Goal: Use online tool/utility: Utilize a website feature to perform a specific function

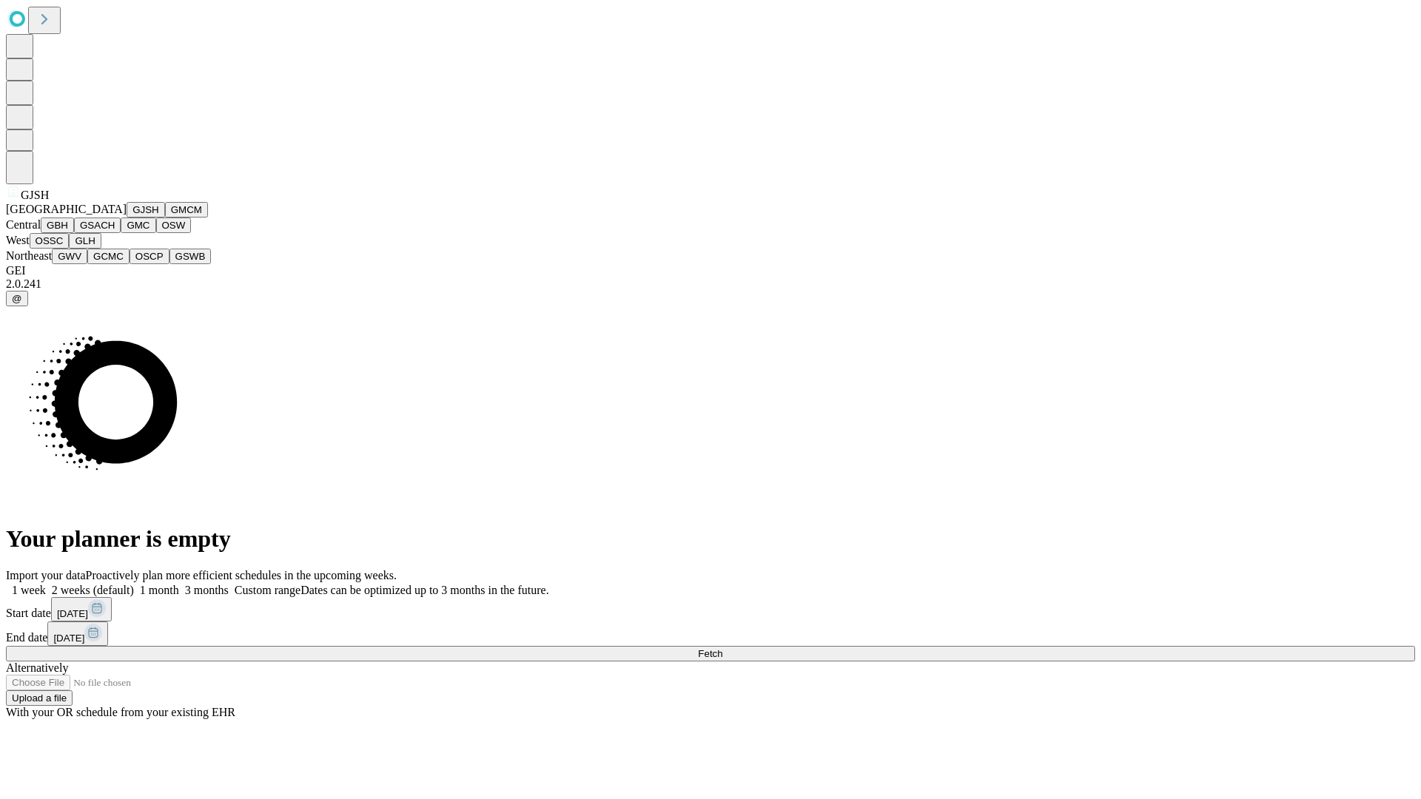
click at [127, 218] on button "GJSH" at bounding box center [146, 210] width 38 height 16
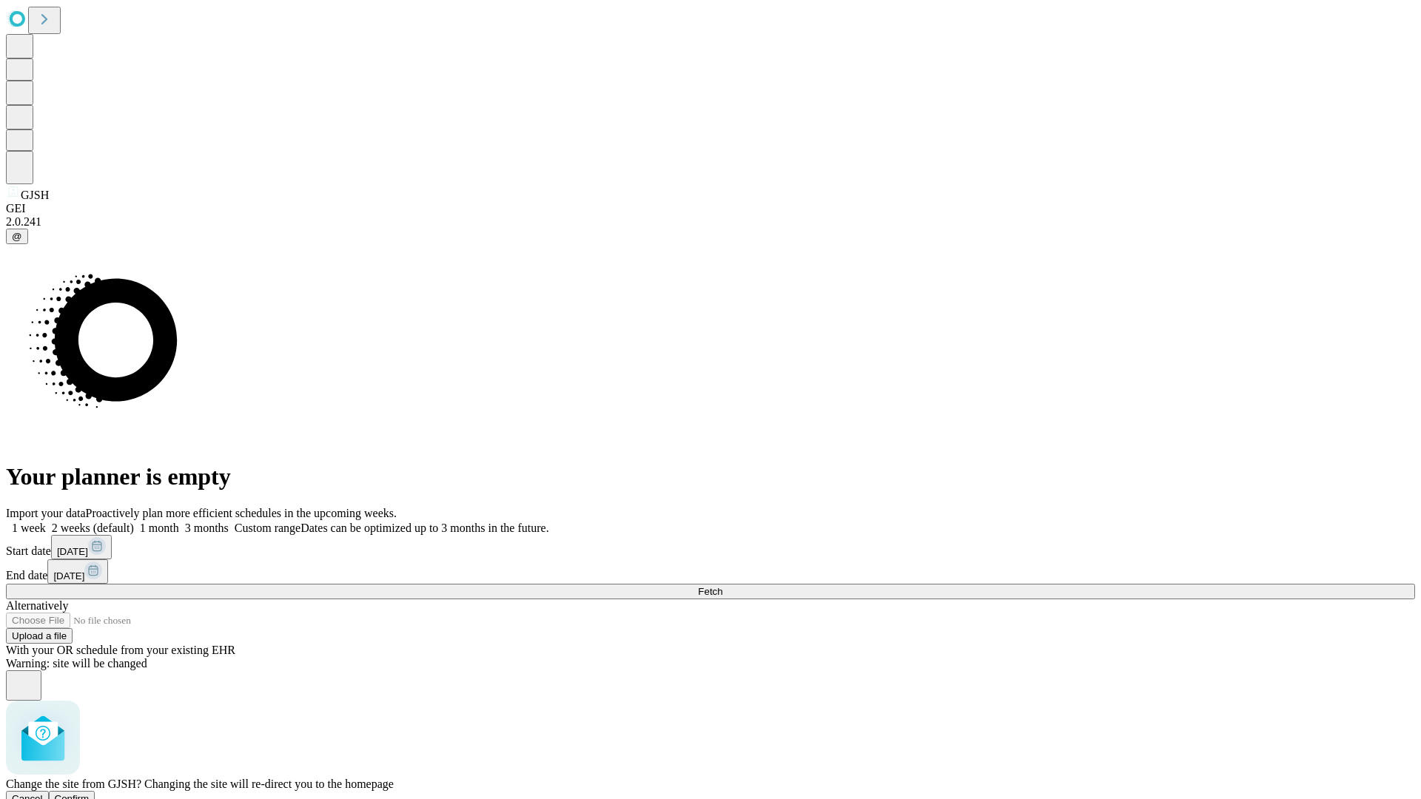
click at [90, 793] on span "Confirm" at bounding box center [72, 798] width 35 height 11
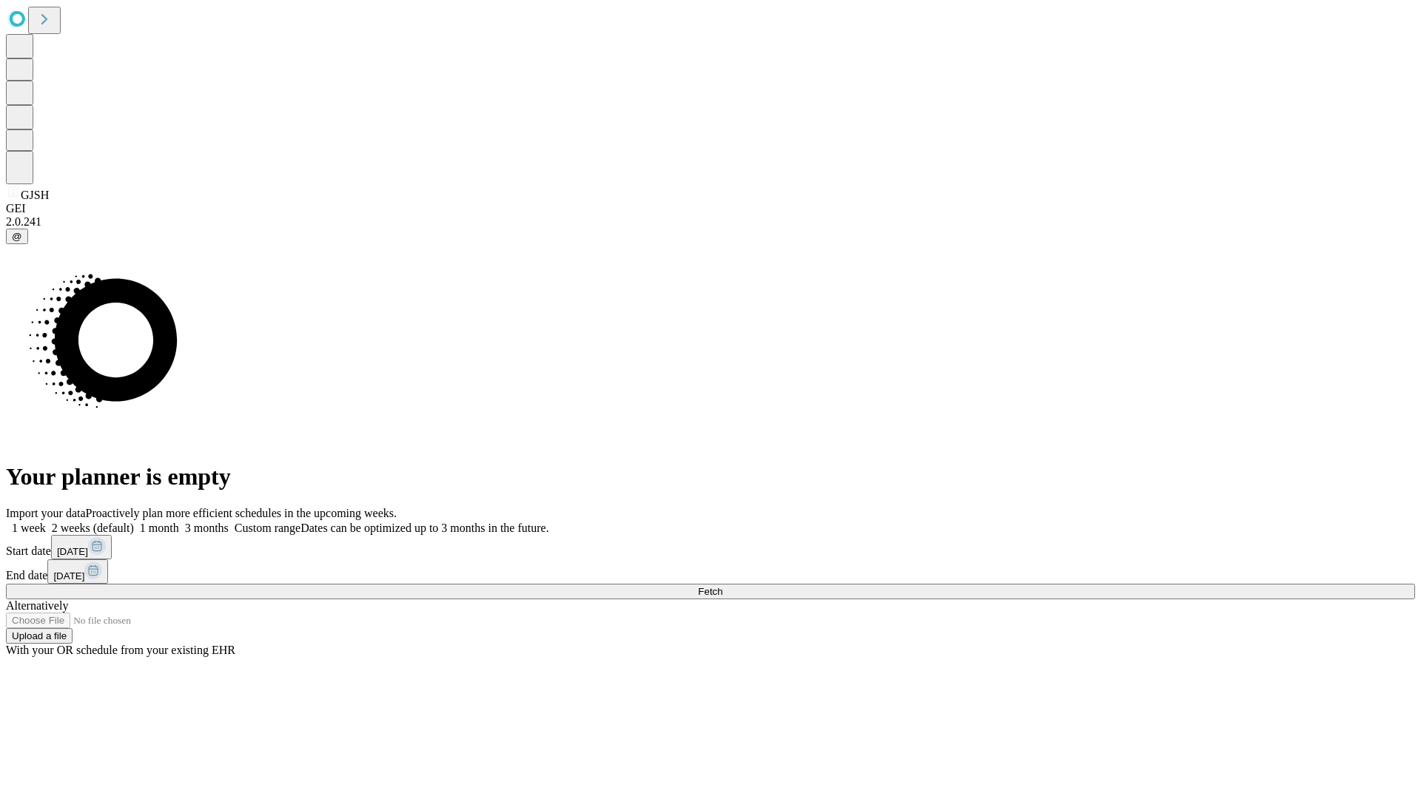
click at [179, 522] on label "1 month" at bounding box center [156, 528] width 45 height 13
click at [722, 586] on span "Fetch" at bounding box center [710, 591] width 24 height 11
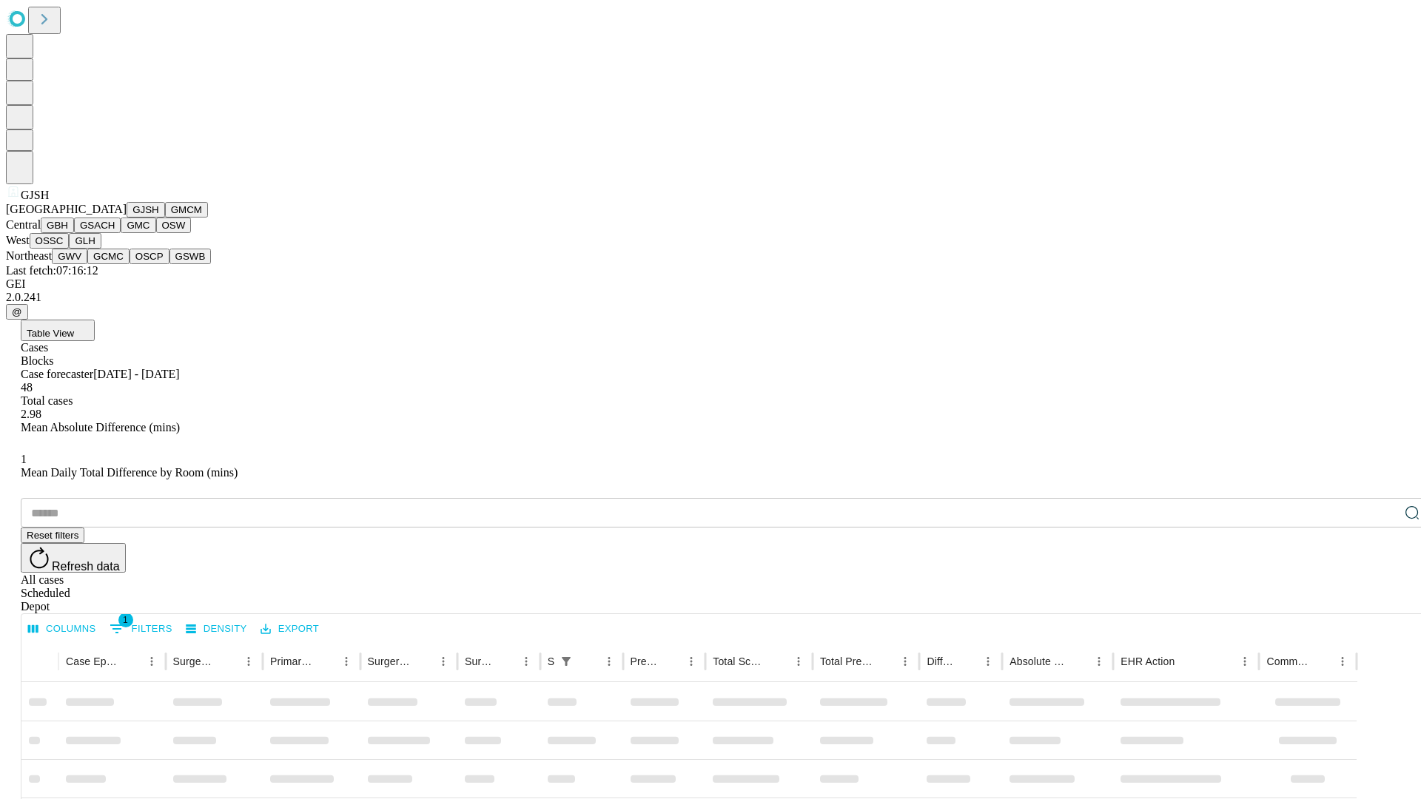
click at [165, 218] on button "GMCM" at bounding box center [186, 210] width 43 height 16
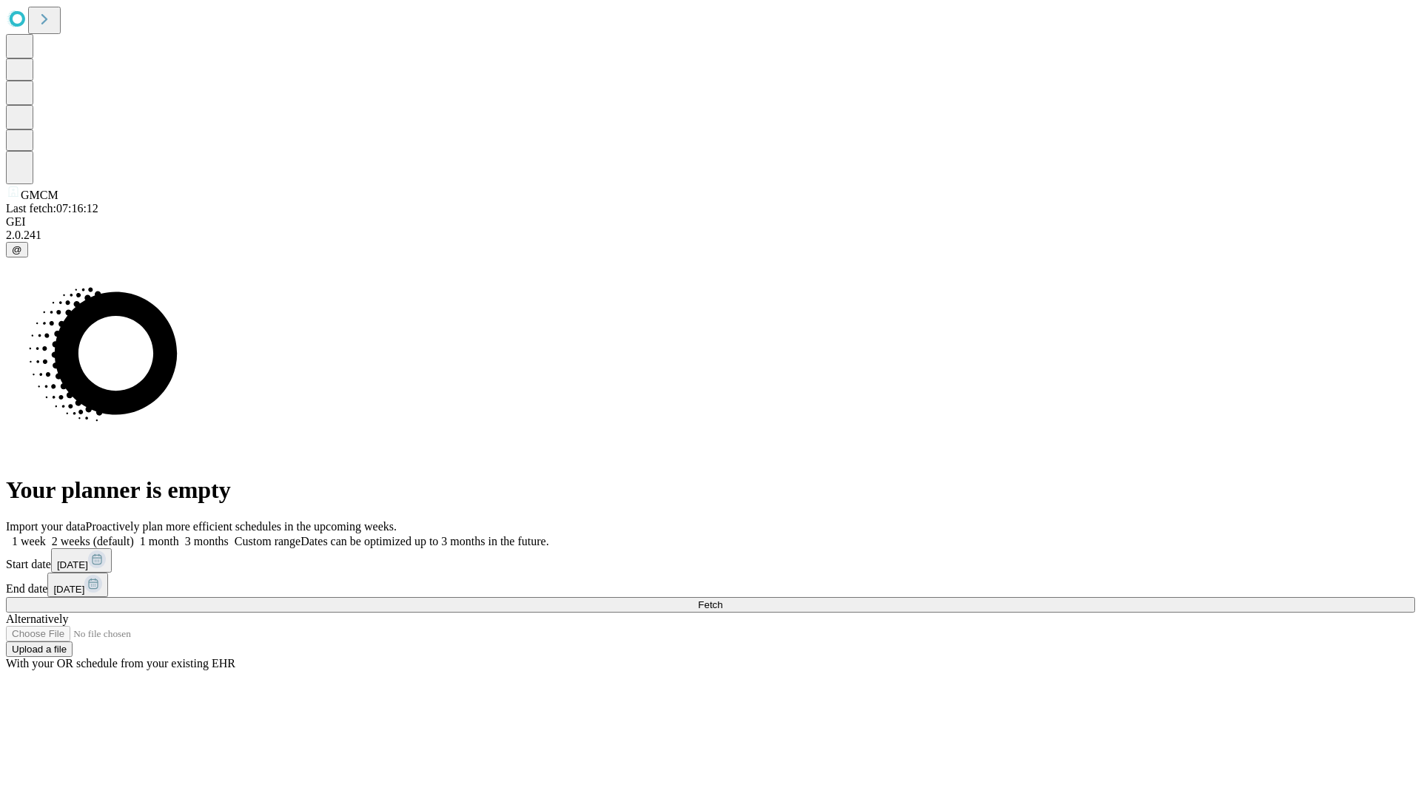
click at [179, 535] on label "1 month" at bounding box center [156, 541] width 45 height 13
click at [722, 600] on span "Fetch" at bounding box center [710, 605] width 24 height 11
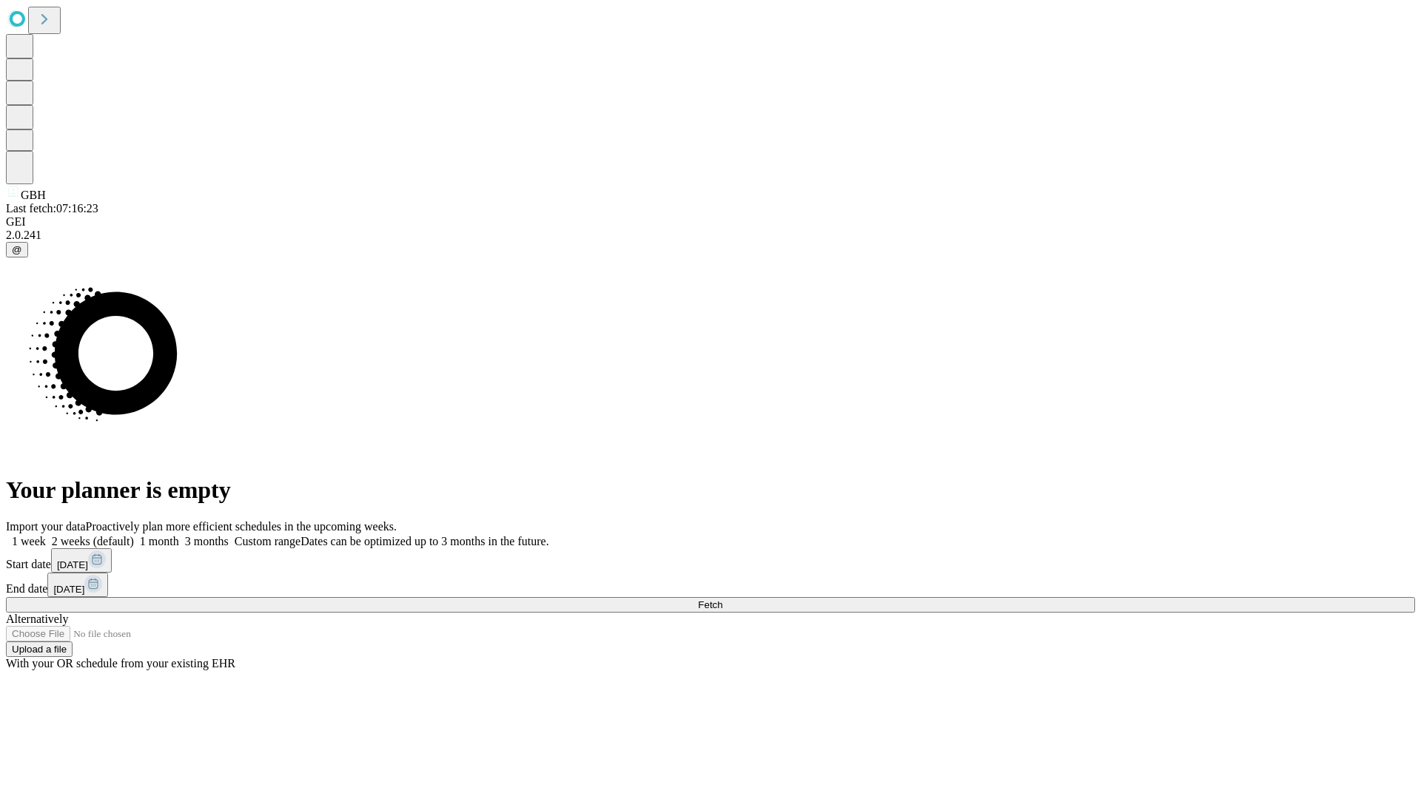
click at [179, 535] on label "1 month" at bounding box center [156, 541] width 45 height 13
click at [722, 600] on span "Fetch" at bounding box center [710, 605] width 24 height 11
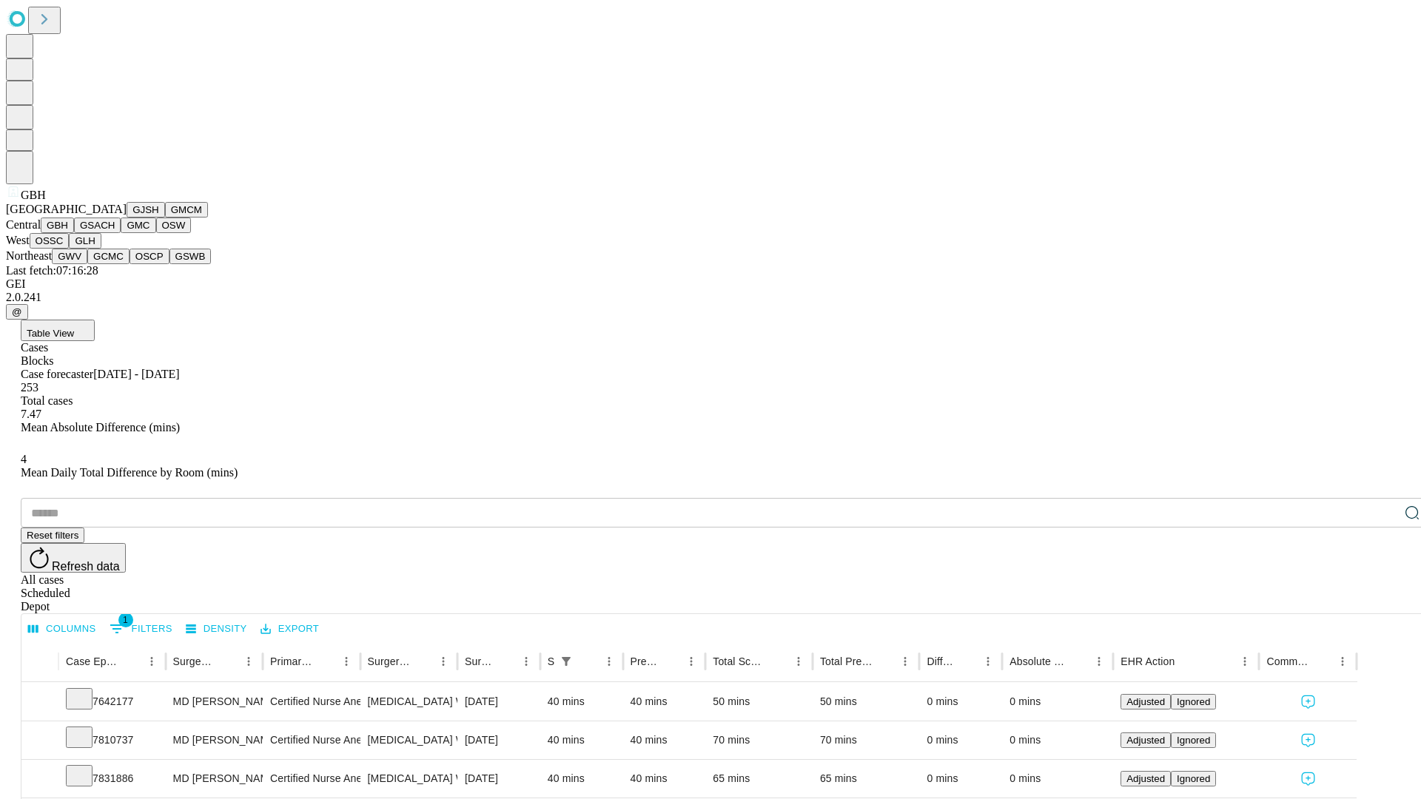
click at [115, 233] on button "GSACH" at bounding box center [97, 226] width 47 height 16
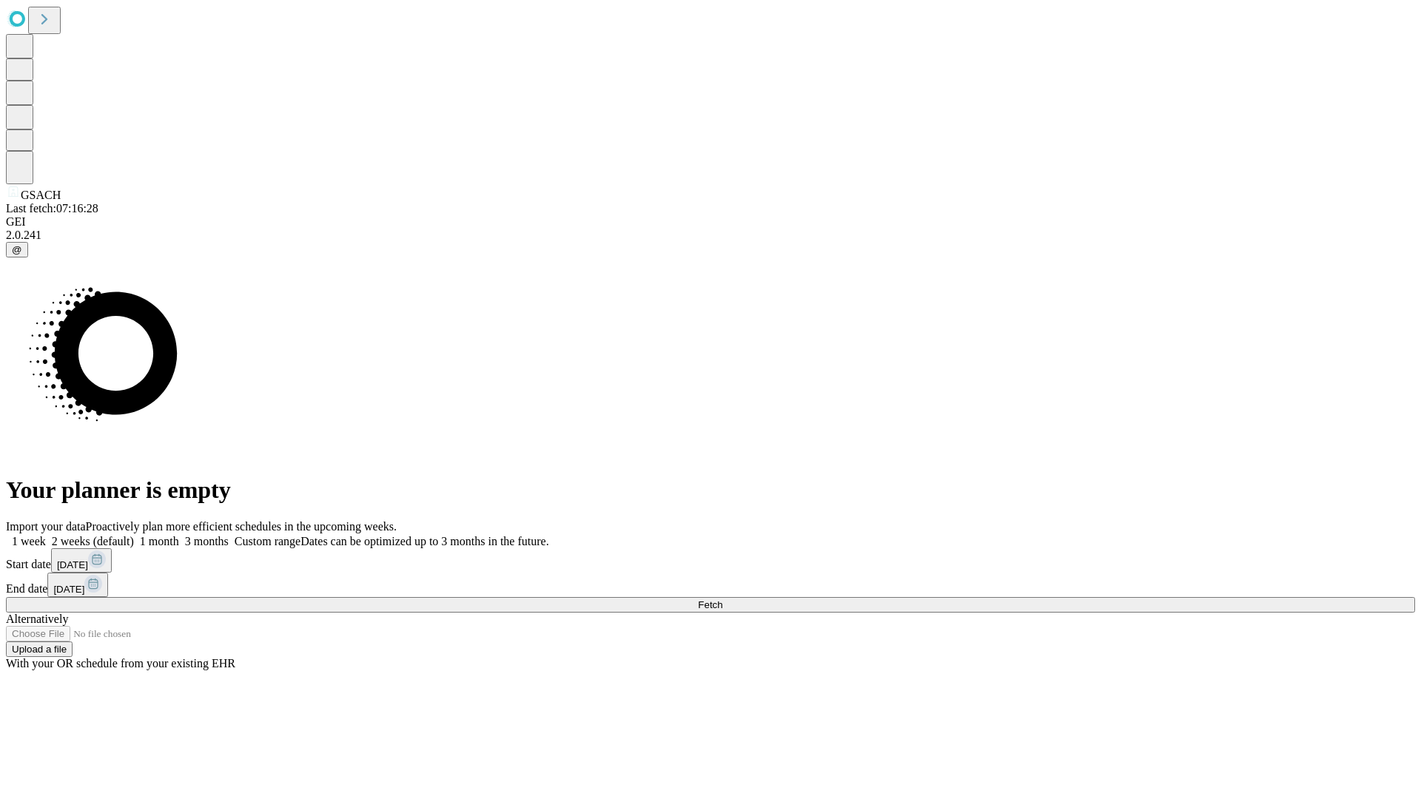
click at [722, 600] on span "Fetch" at bounding box center [710, 605] width 24 height 11
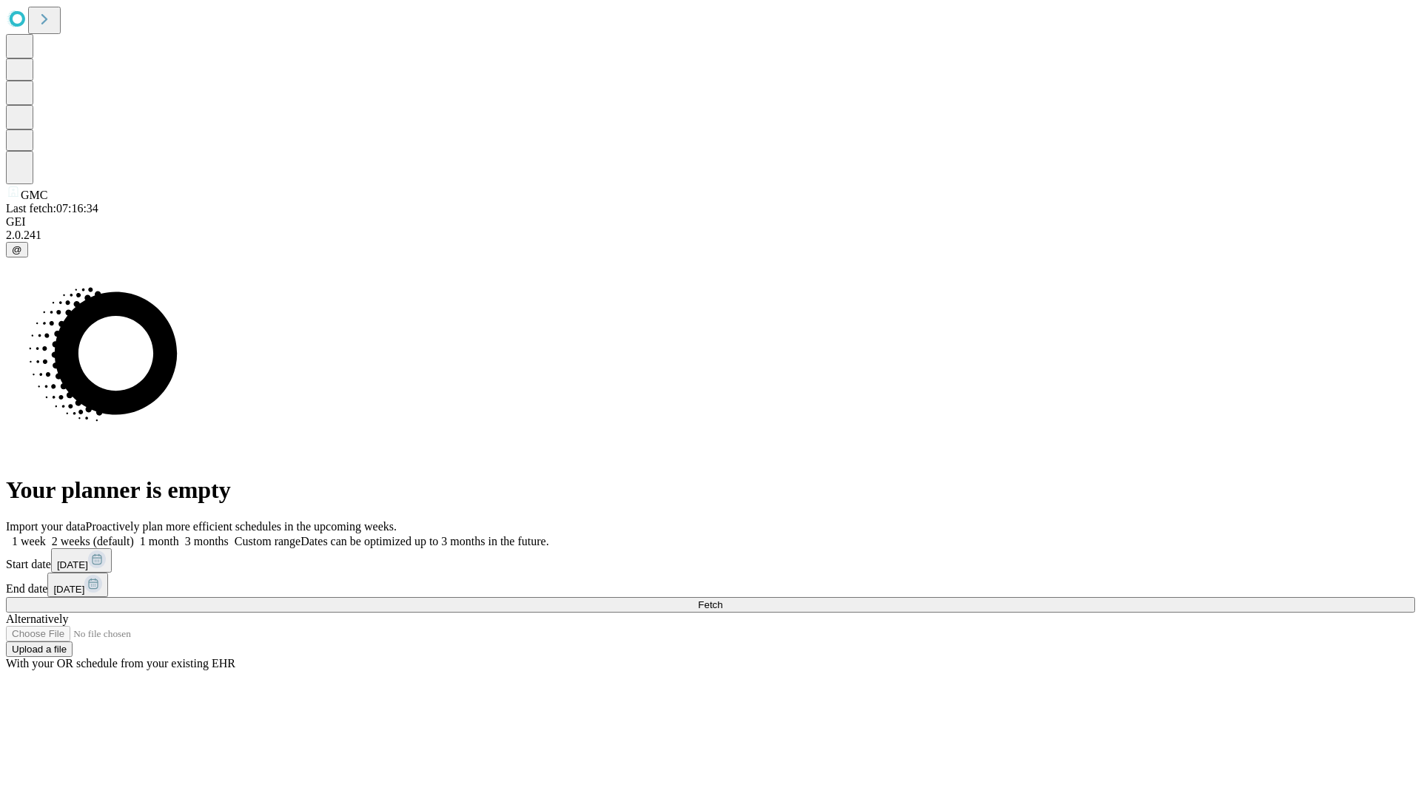
click at [179, 535] on label "1 month" at bounding box center [156, 541] width 45 height 13
click at [722, 600] on span "Fetch" at bounding box center [710, 605] width 24 height 11
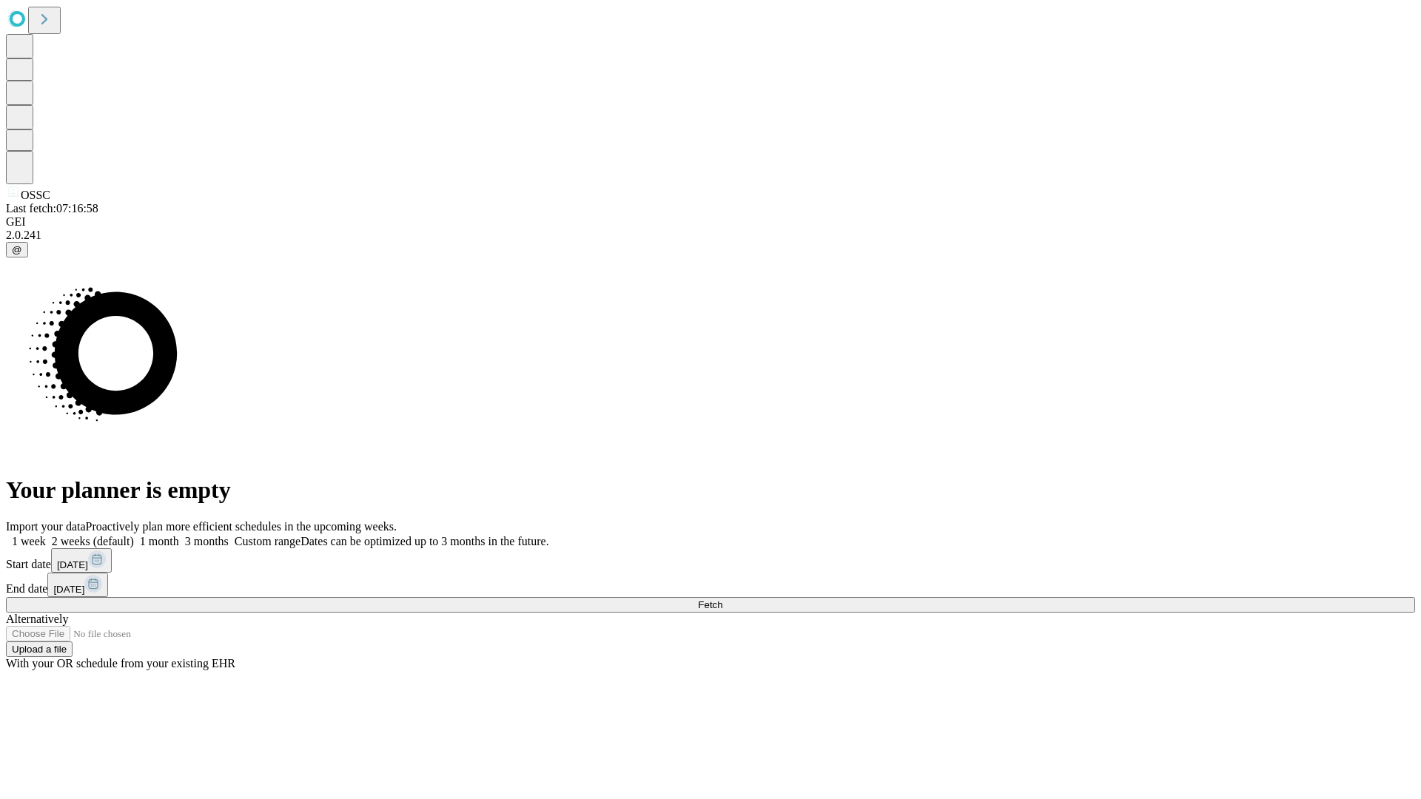
click at [179, 535] on label "1 month" at bounding box center [156, 541] width 45 height 13
click at [722, 600] on span "Fetch" at bounding box center [710, 605] width 24 height 11
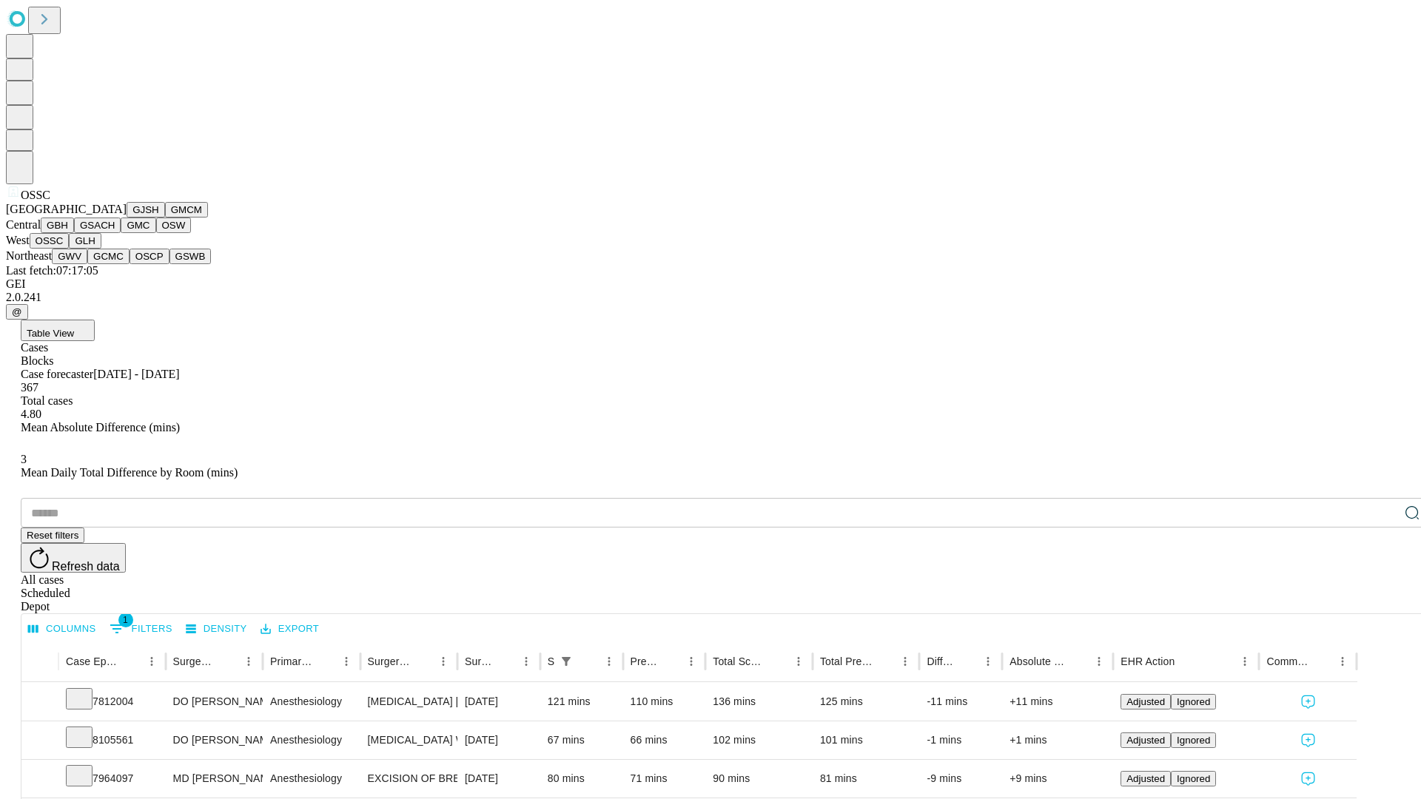
click at [101, 249] on button "GLH" at bounding box center [85, 241] width 32 height 16
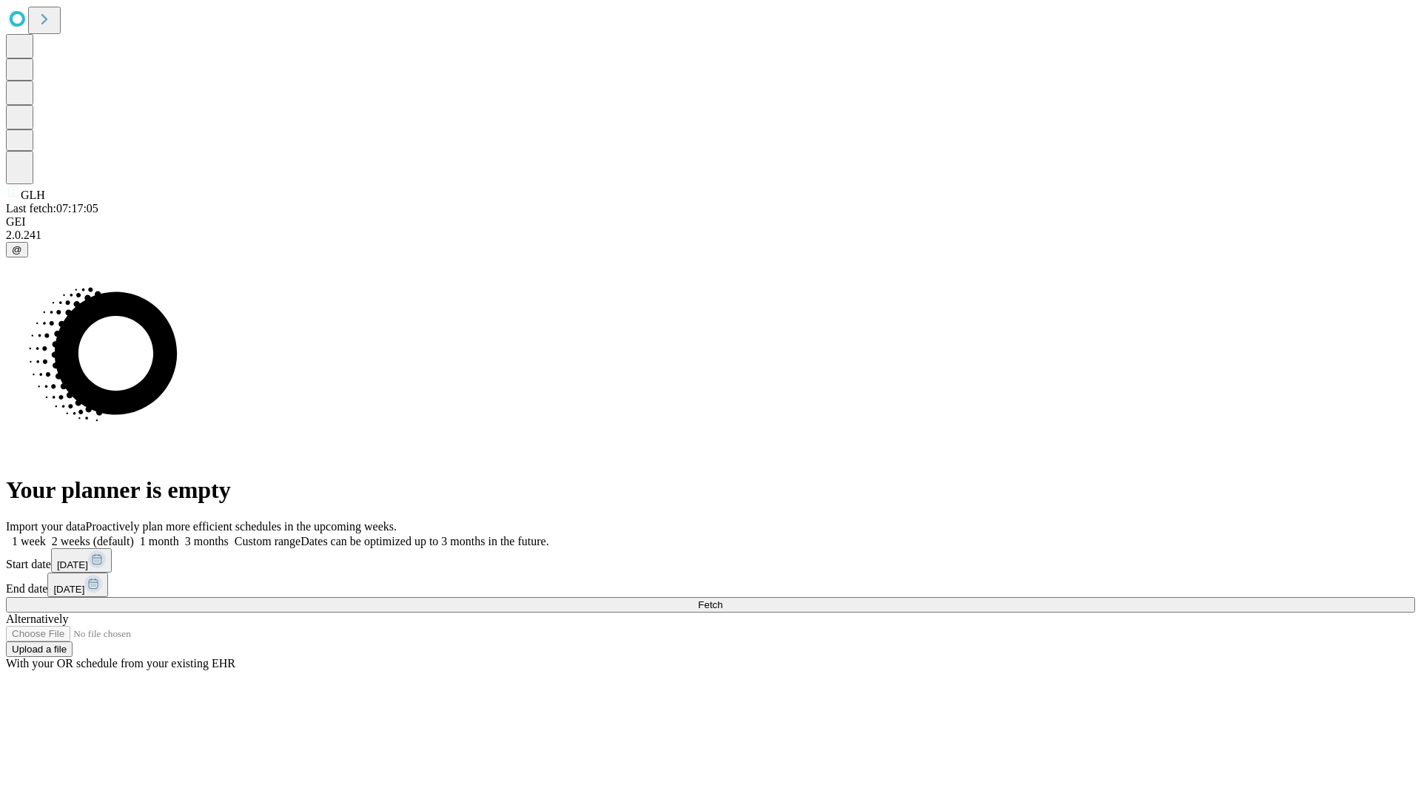
click at [179, 535] on label "1 month" at bounding box center [156, 541] width 45 height 13
click at [722, 600] on span "Fetch" at bounding box center [710, 605] width 24 height 11
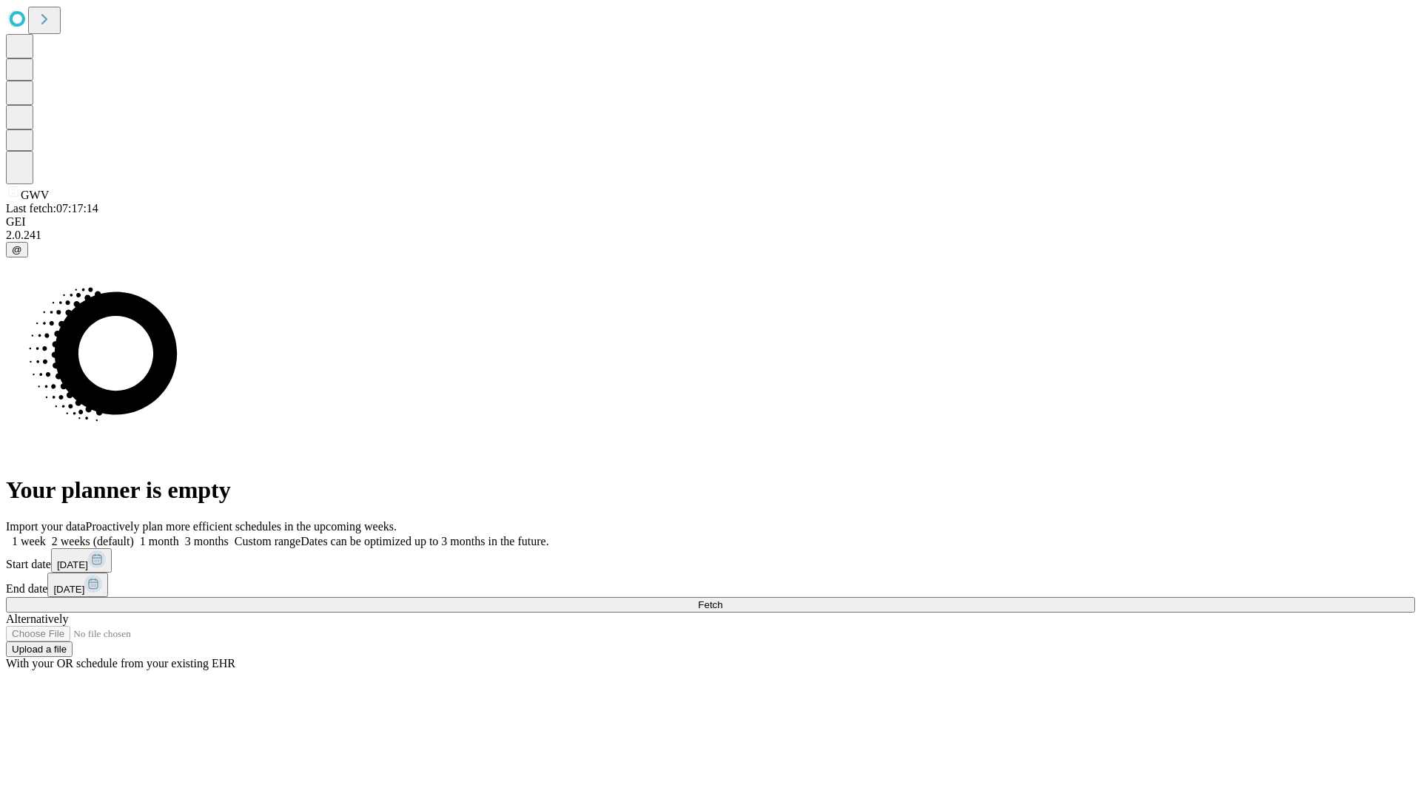
click at [179, 535] on label "1 month" at bounding box center [156, 541] width 45 height 13
click at [722, 600] on span "Fetch" at bounding box center [710, 605] width 24 height 11
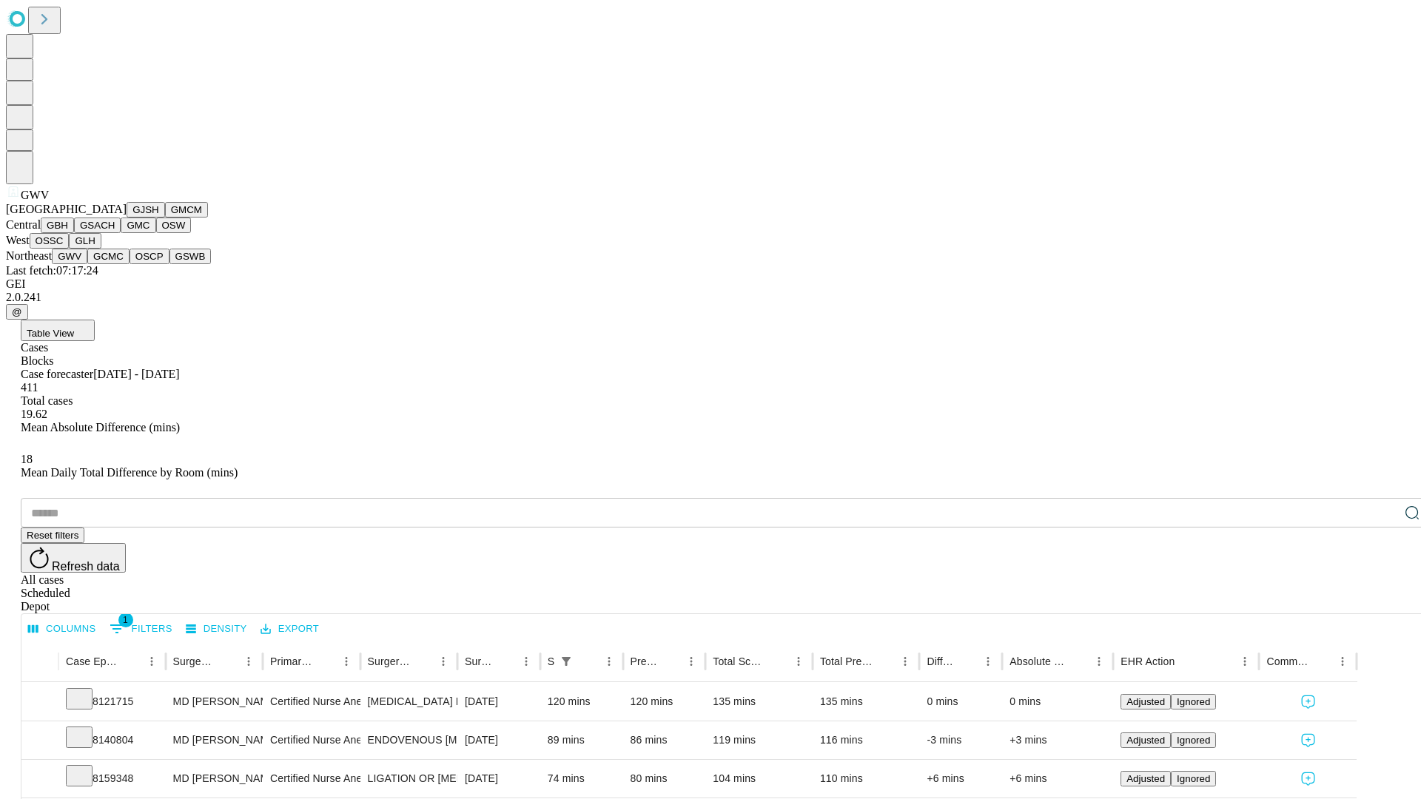
click at [115, 264] on button "GCMC" at bounding box center [108, 257] width 42 height 16
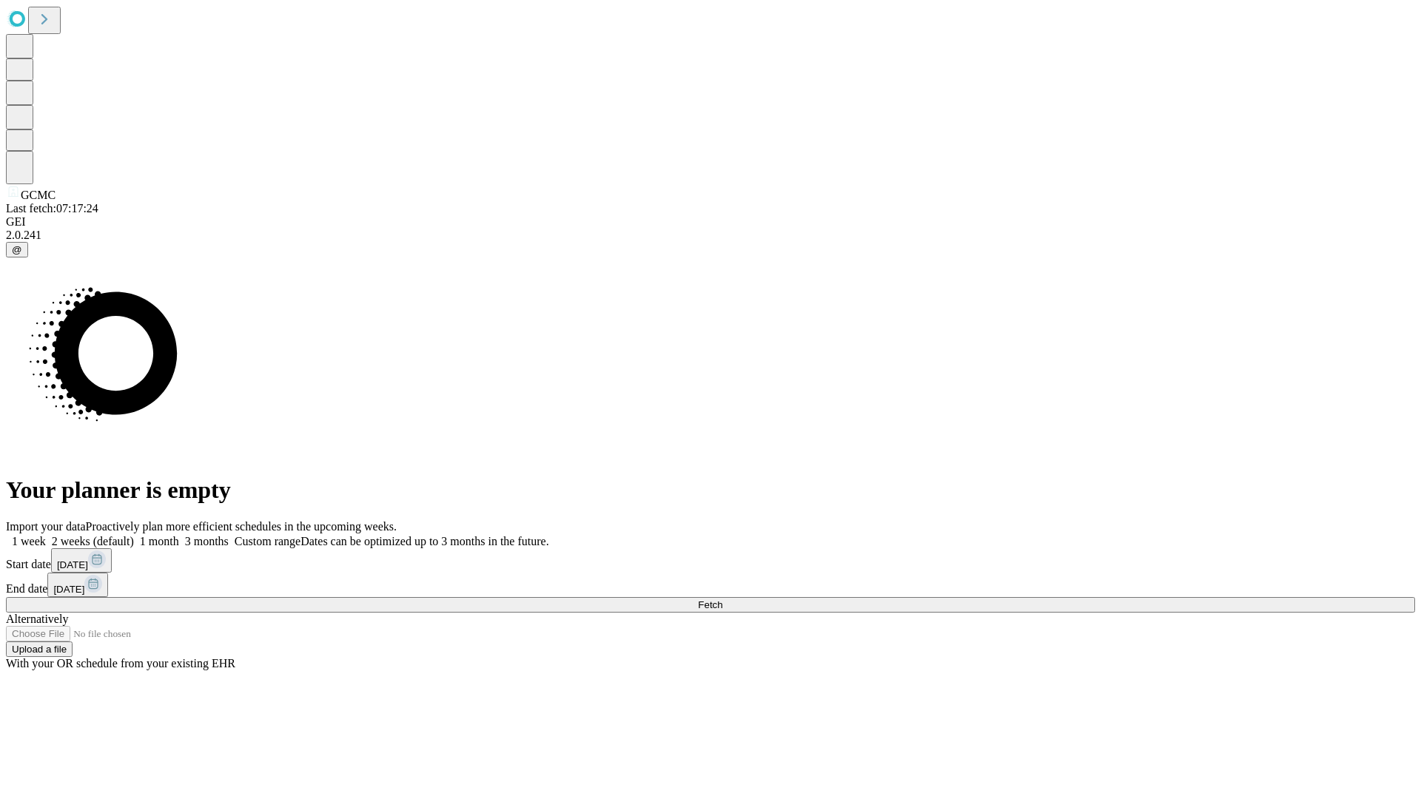
click at [179, 535] on label "1 month" at bounding box center [156, 541] width 45 height 13
click at [722, 600] on span "Fetch" at bounding box center [710, 605] width 24 height 11
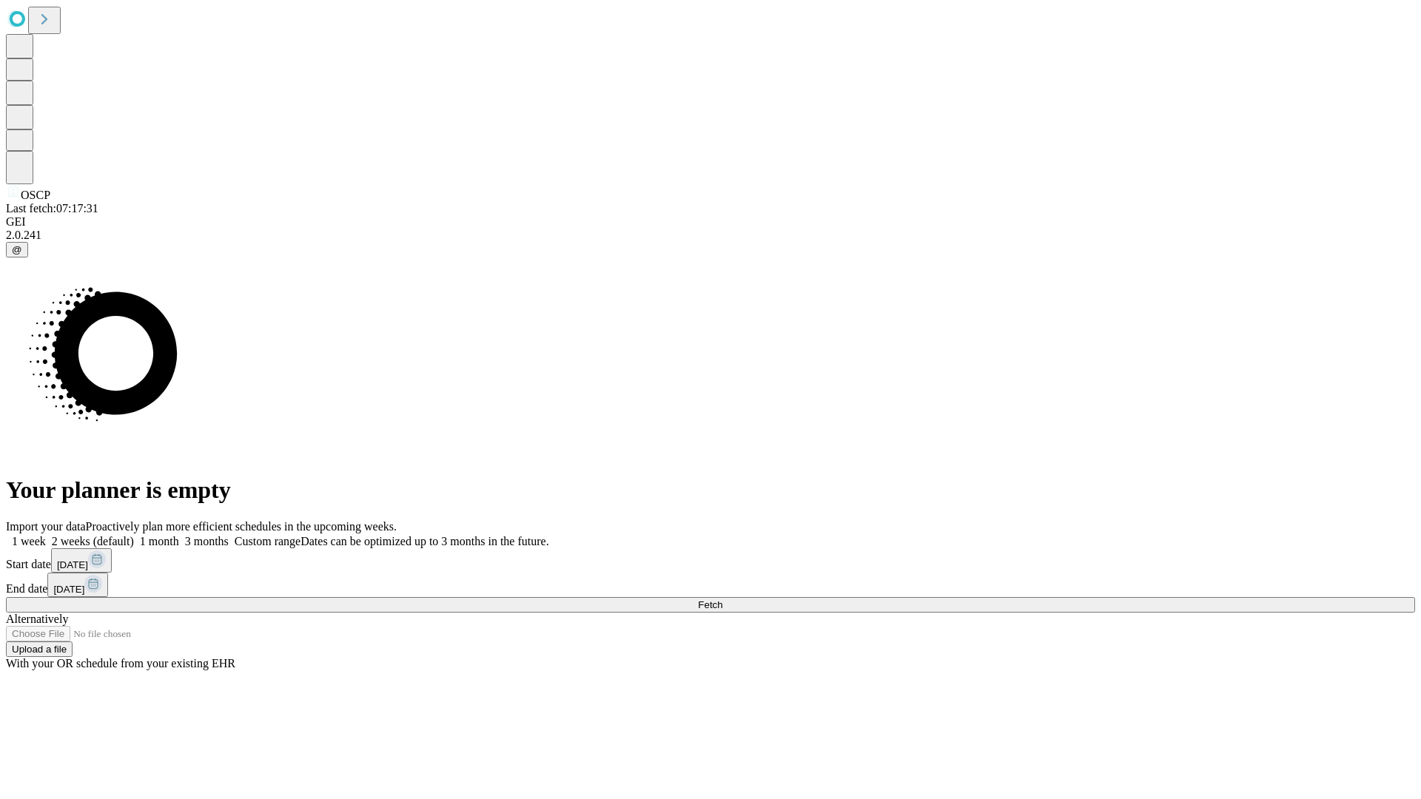
click at [179, 535] on label "1 month" at bounding box center [156, 541] width 45 height 13
click at [722, 600] on span "Fetch" at bounding box center [710, 605] width 24 height 11
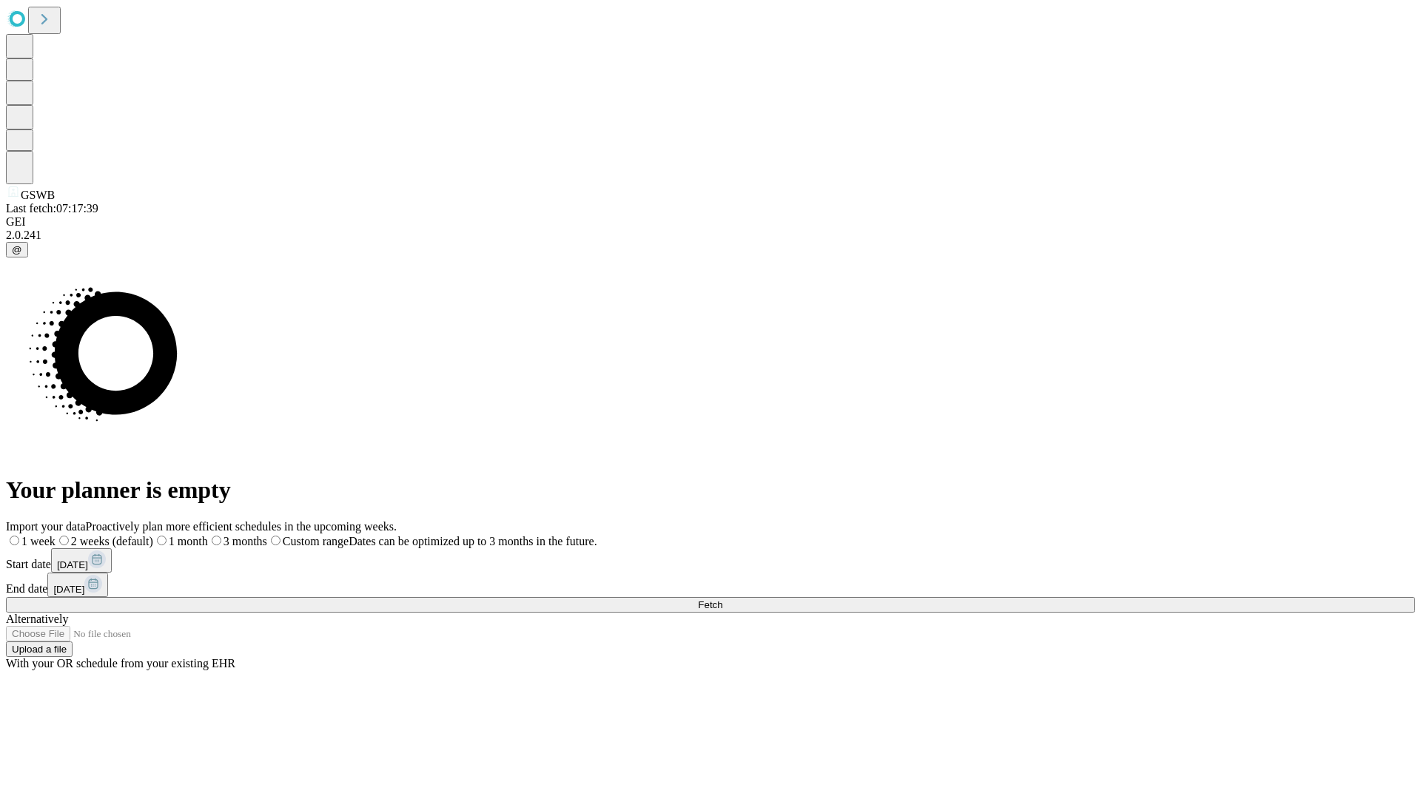
click at [208, 535] on label "1 month" at bounding box center [180, 541] width 55 height 13
click at [722, 600] on span "Fetch" at bounding box center [710, 605] width 24 height 11
